Goal: Information Seeking & Learning: Learn about a topic

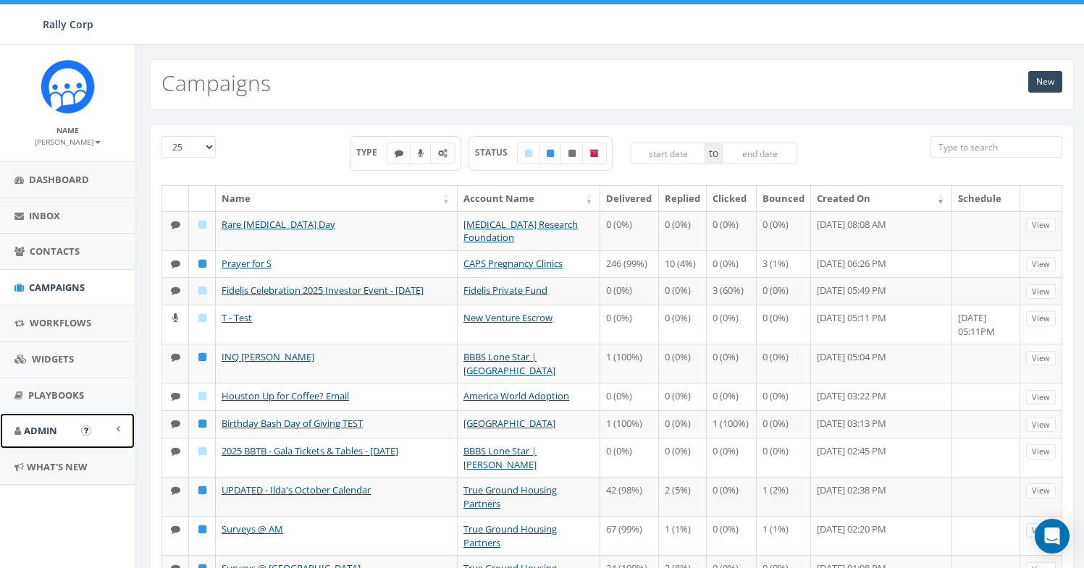
click at [40, 441] on link "Admin" at bounding box center [67, 430] width 135 height 35
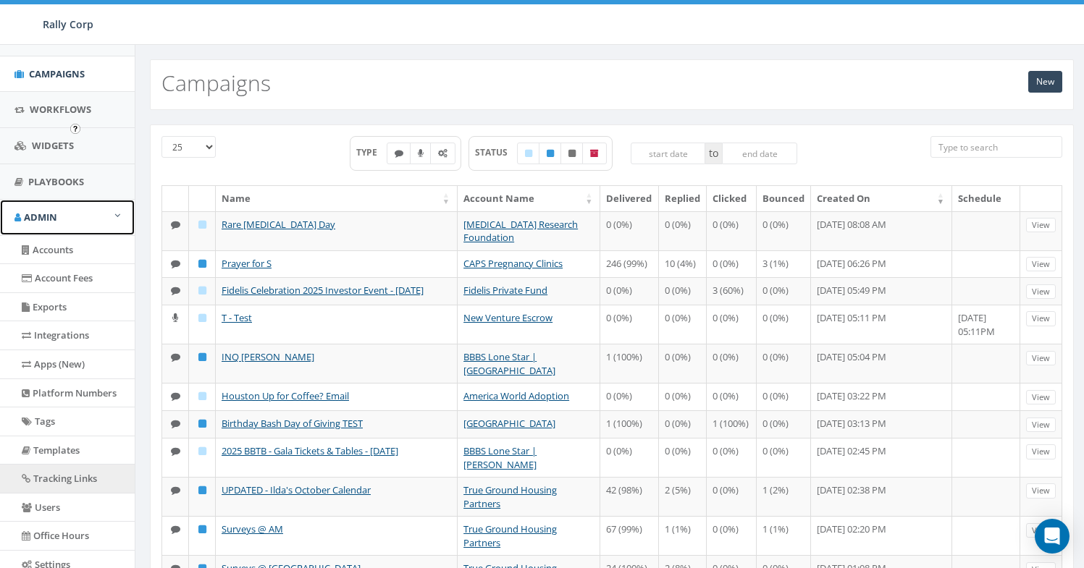
scroll to position [302, 0]
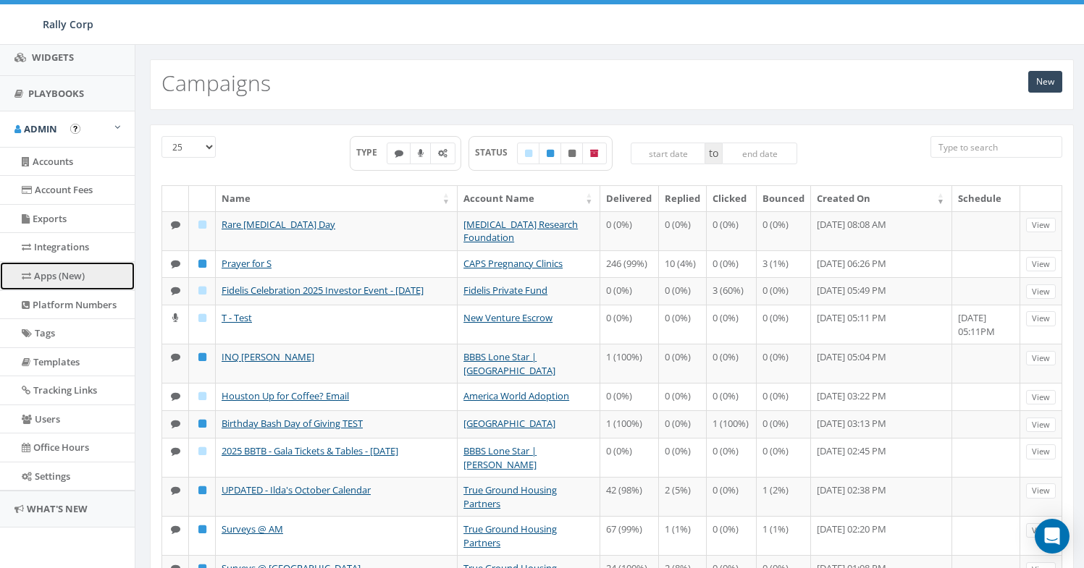
click at [66, 271] on link "Apps (New)" at bounding box center [67, 276] width 135 height 28
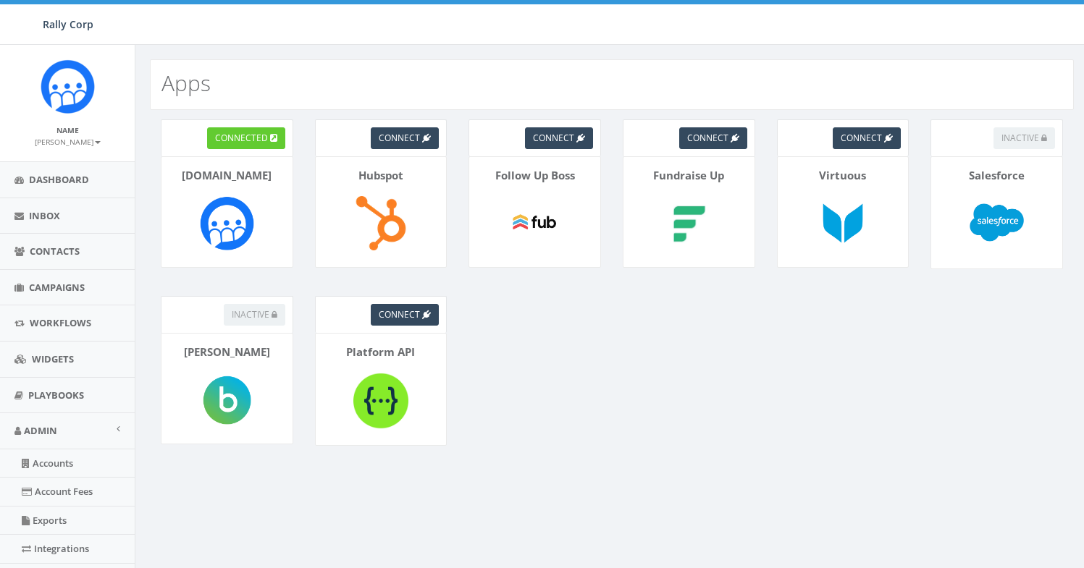
click at [544, 174] on p "Follow Up Boss" at bounding box center [534, 175] width 109 height 15
copy p
click at [672, 181] on p "Fundraise Up" at bounding box center [688, 175] width 109 height 15
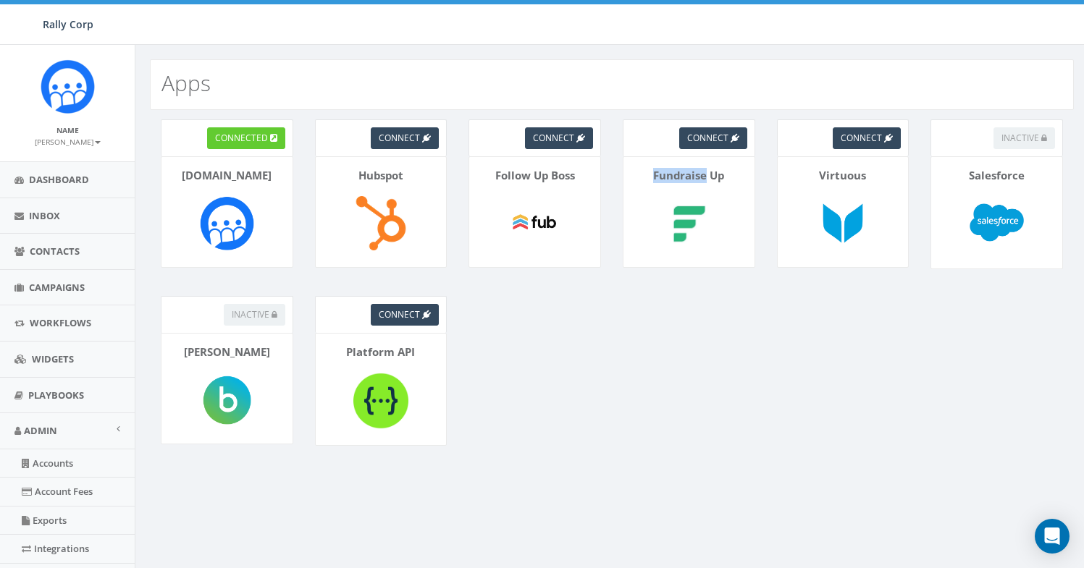
click at [672, 181] on p "Fundraise Up" at bounding box center [688, 175] width 109 height 15
copy p
click at [863, 178] on p "Virtuous" at bounding box center [842, 175] width 109 height 15
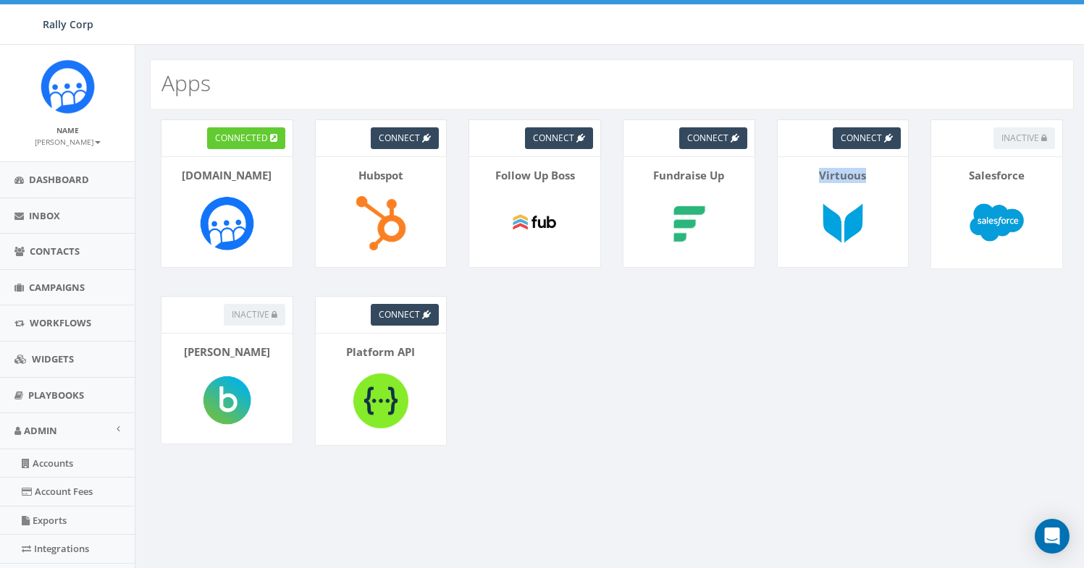
copy p "Virtuous"
click at [838, 172] on p "Virtuous" at bounding box center [842, 175] width 109 height 15
copy p "Virtuous"
click at [365, 356] on p "Platform API" at bounding box center [380, 352] width 109 height 15
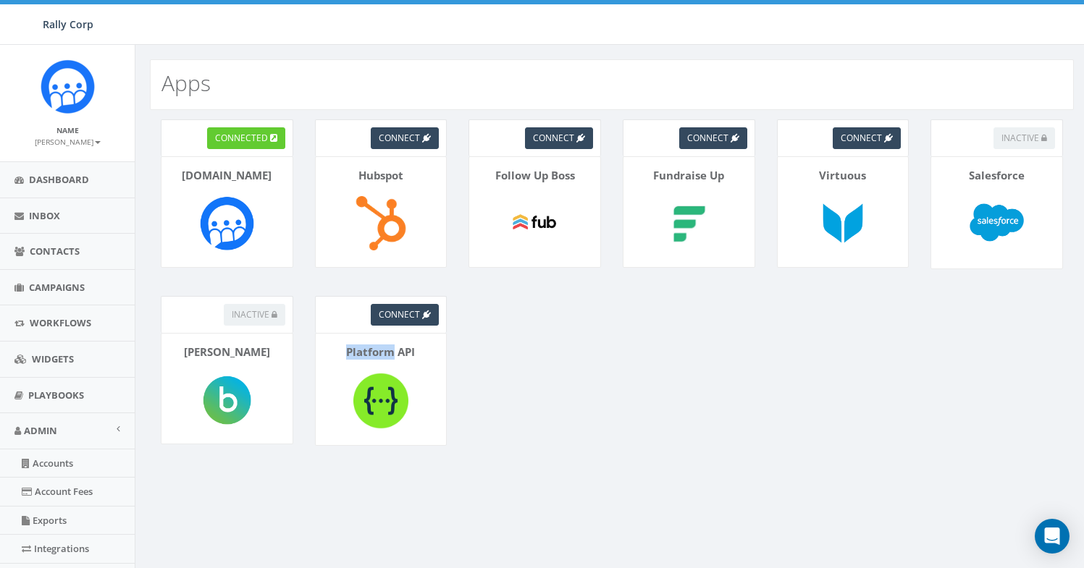
click at [365, 356] on p "Platform API" at bounding box center [380, 352] width 109 height 15
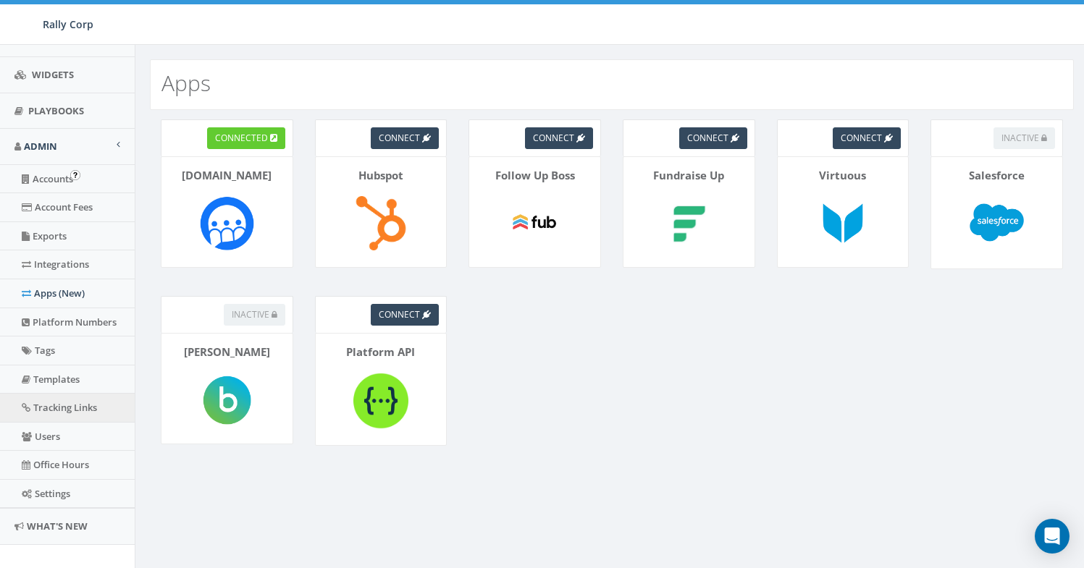
scroll to position [302, 0]
